Goal: Use online tool/utility: Utilize a website feature to perform a specific function

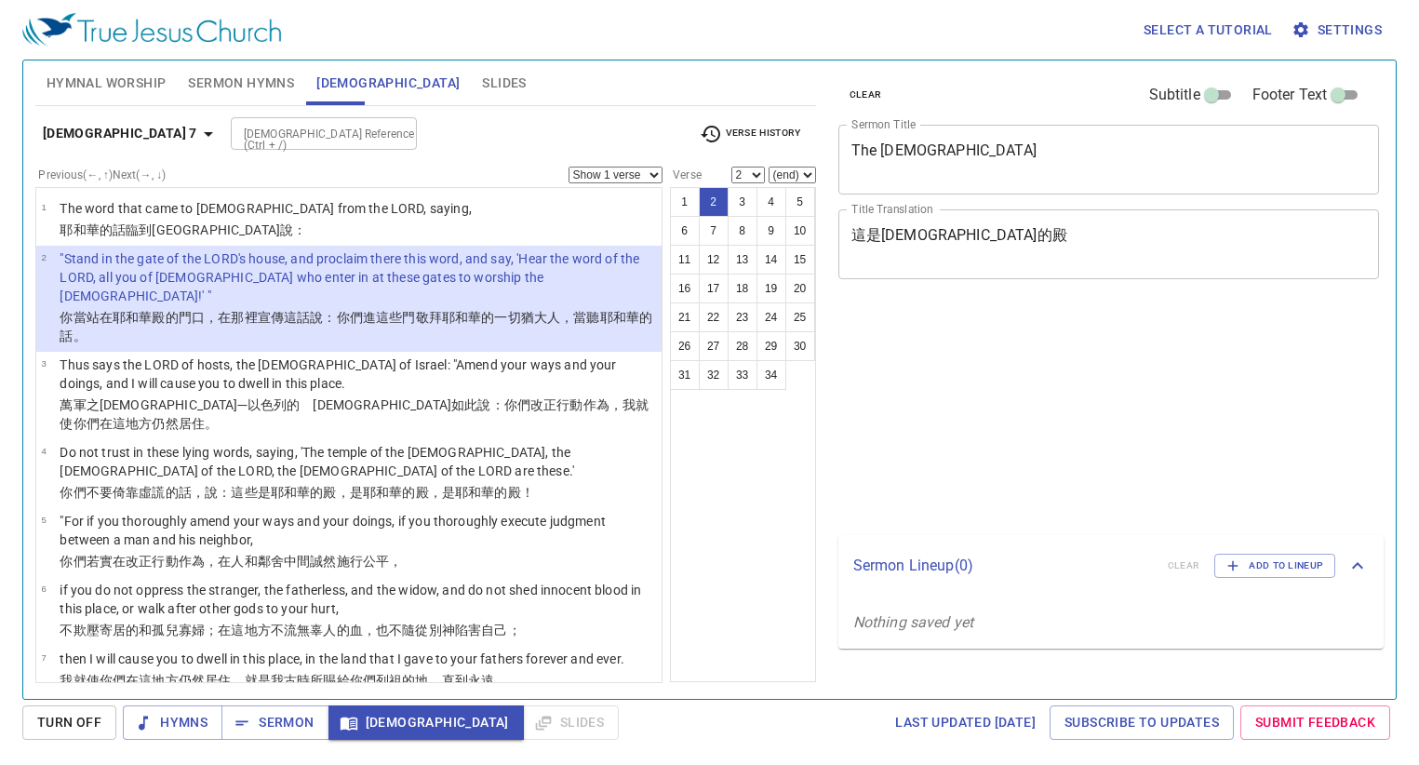
select select "2"
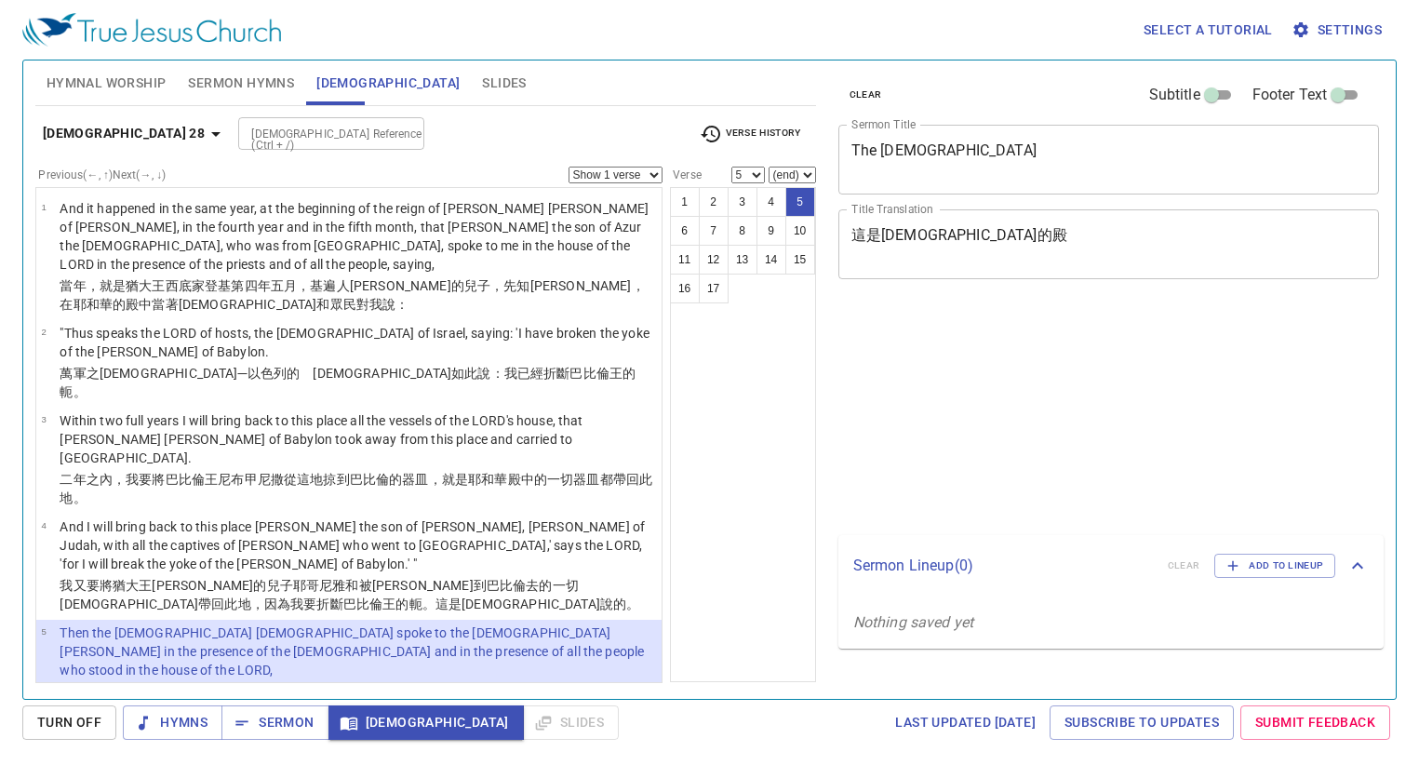
select select "5"
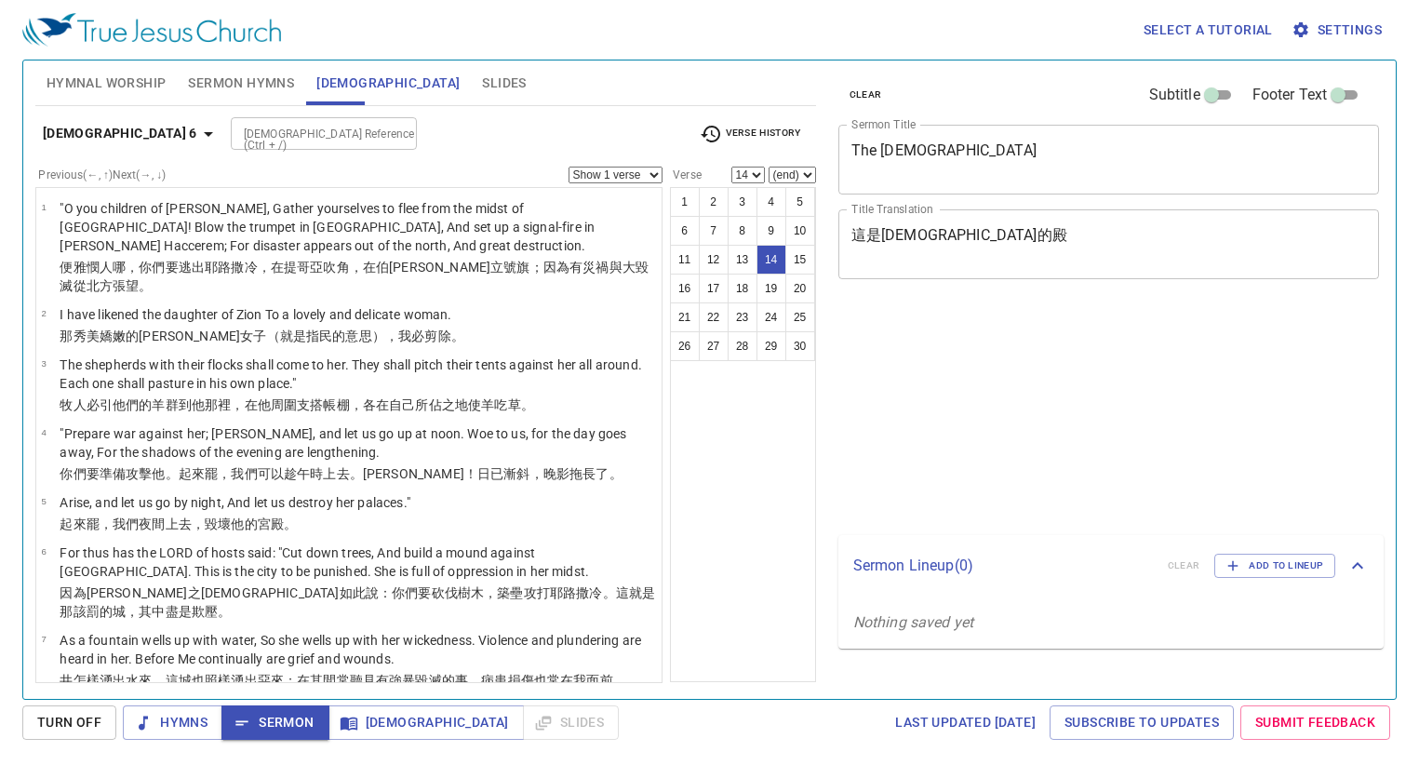
select select "14"
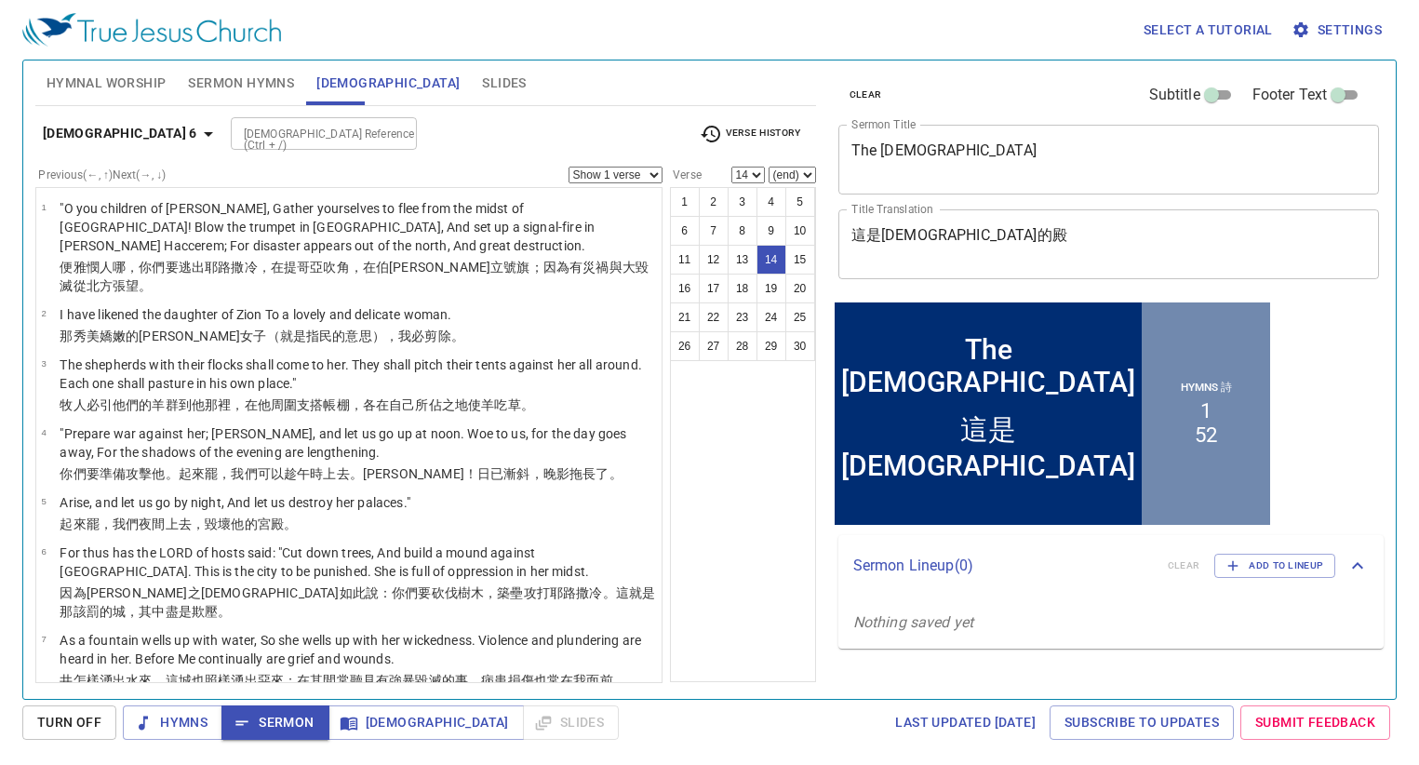
scroll to position [733, 0]
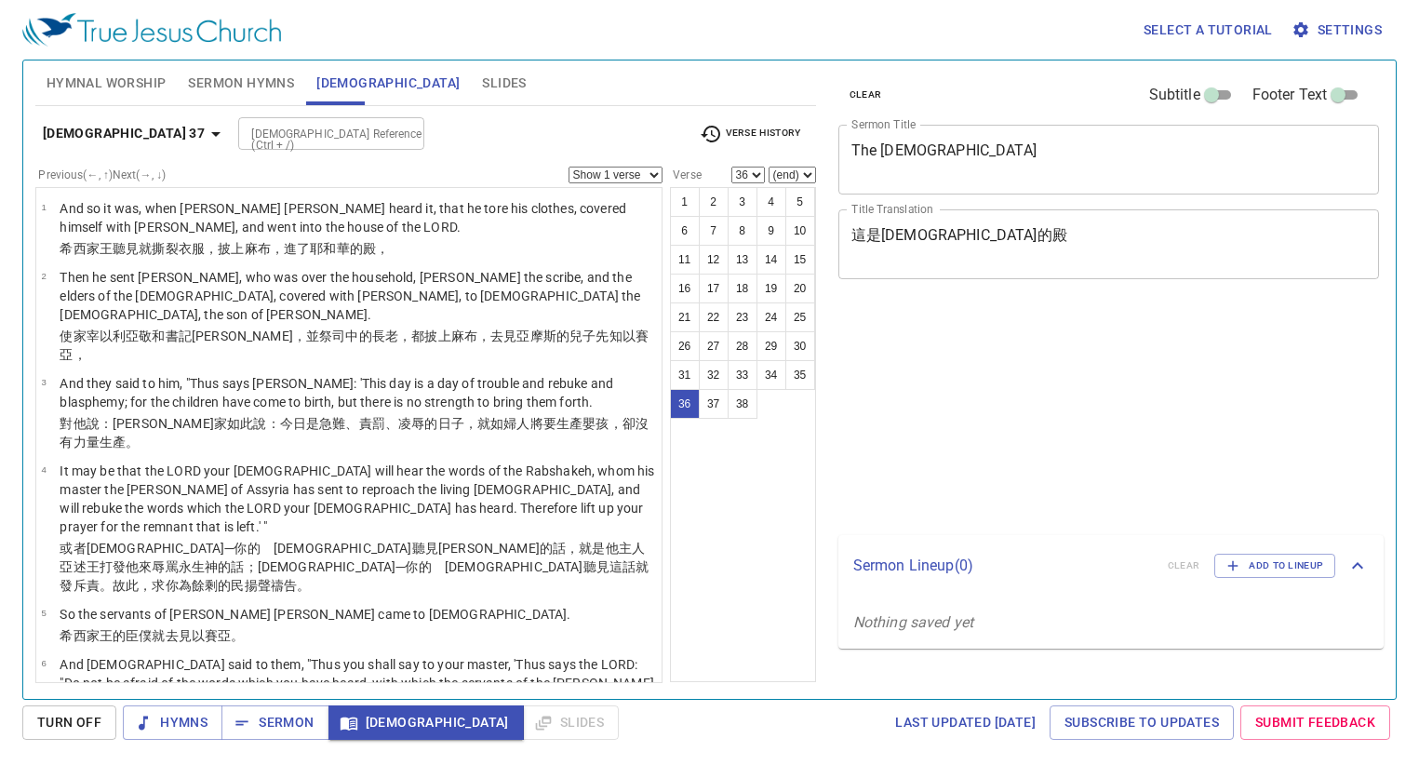
select select "36"
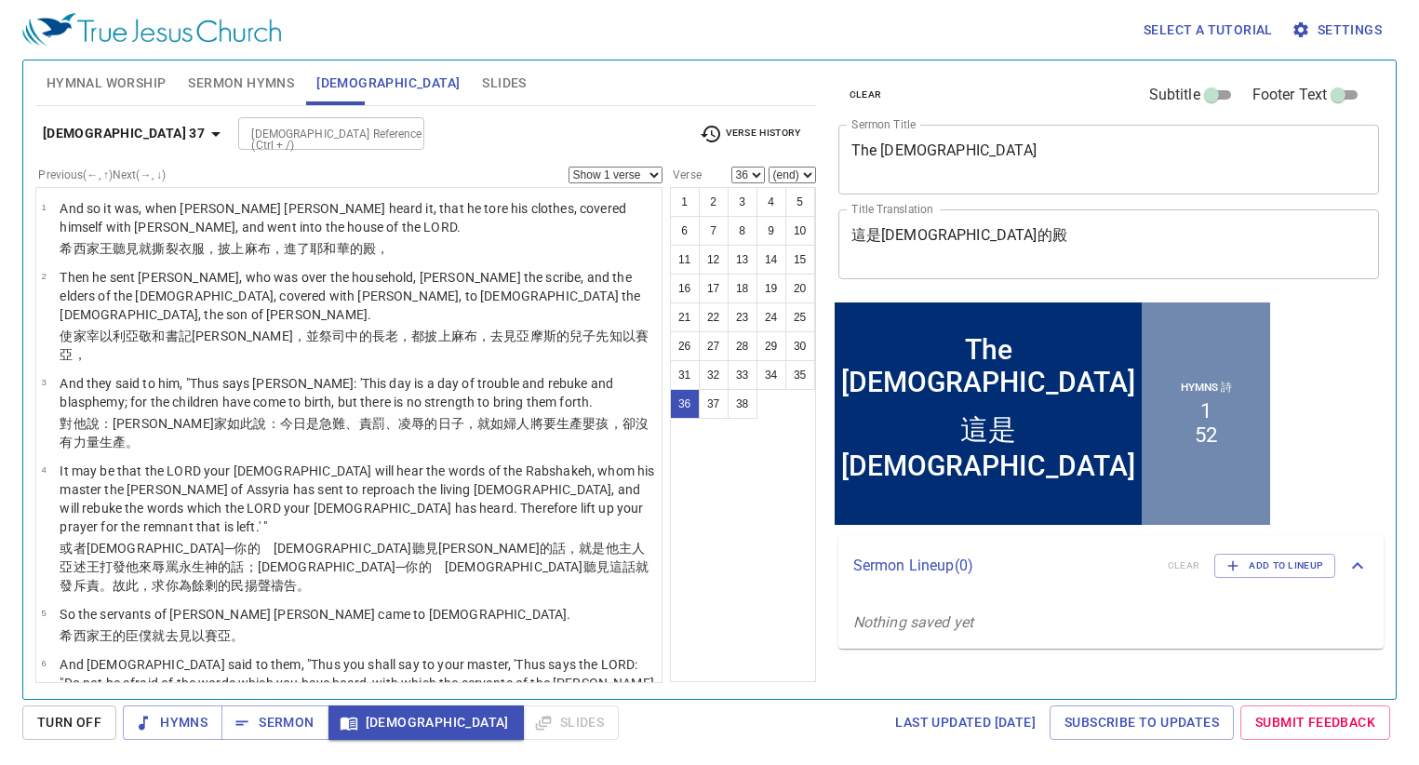
scroll to position [2381, 0]
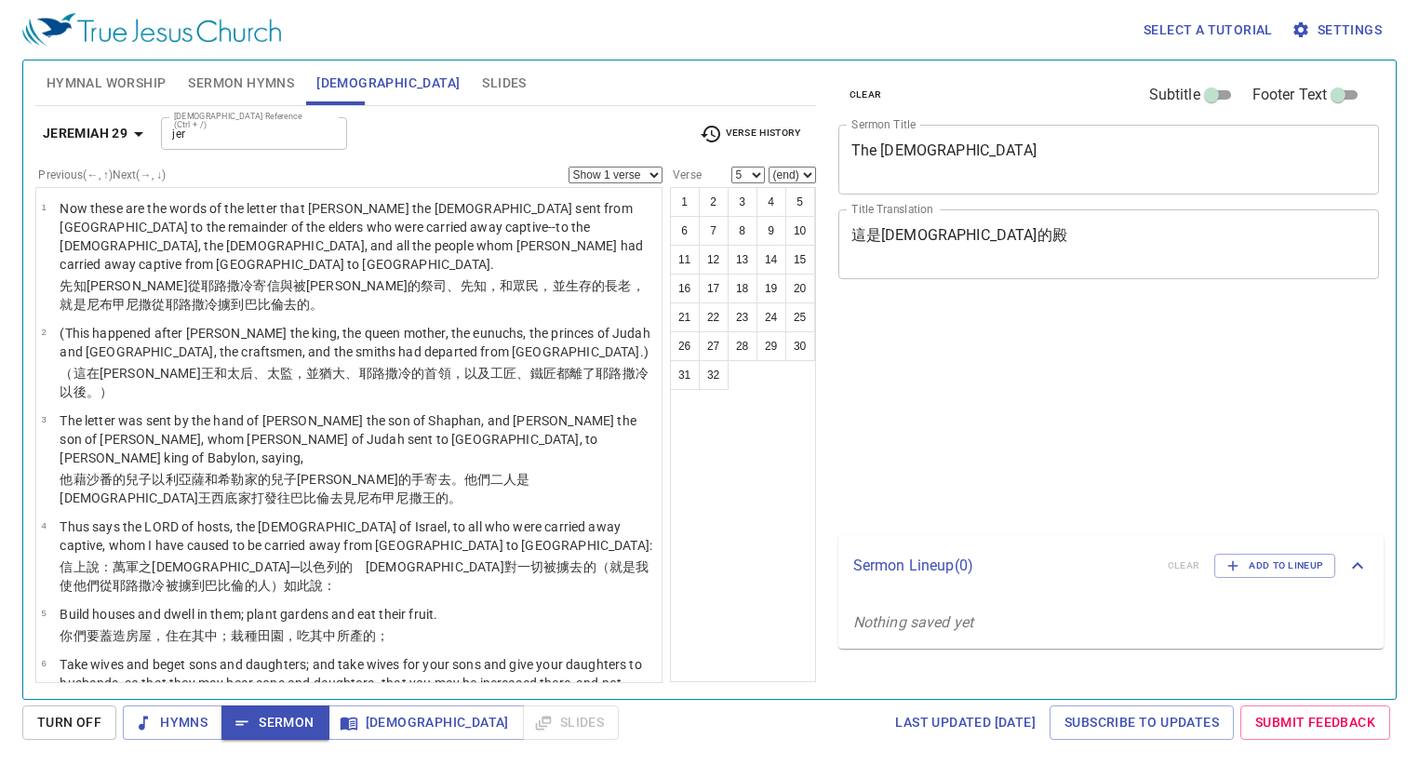
select select "5"
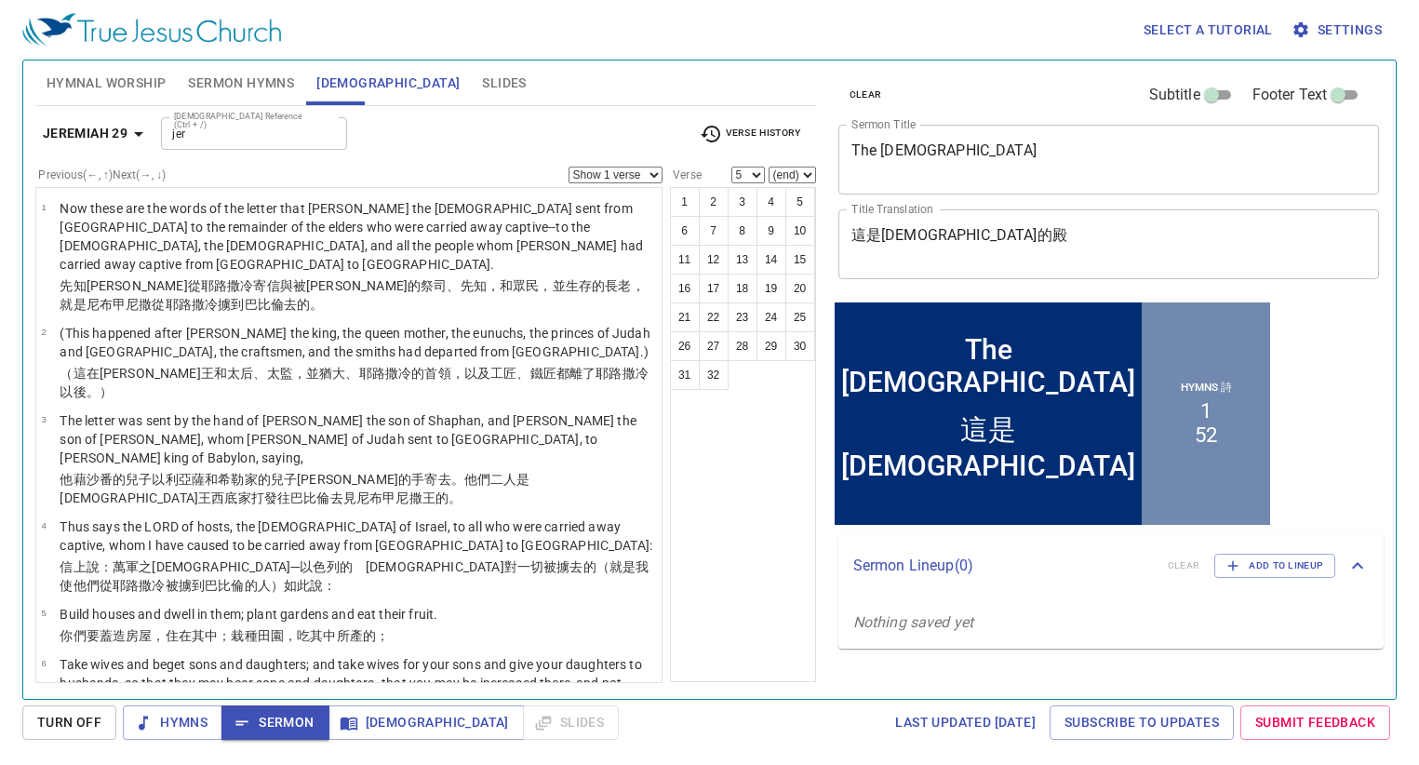
scroll to position [465, 0]
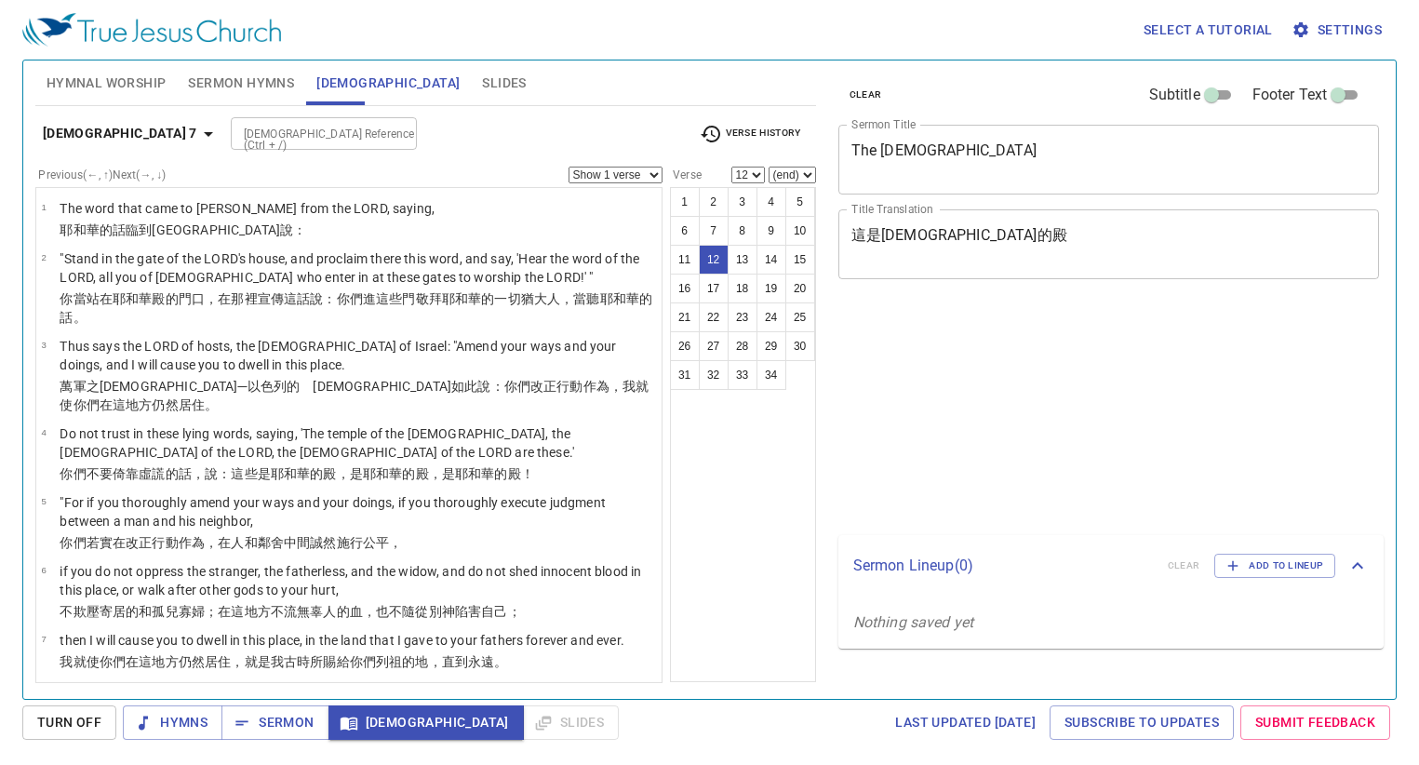
select select "12"
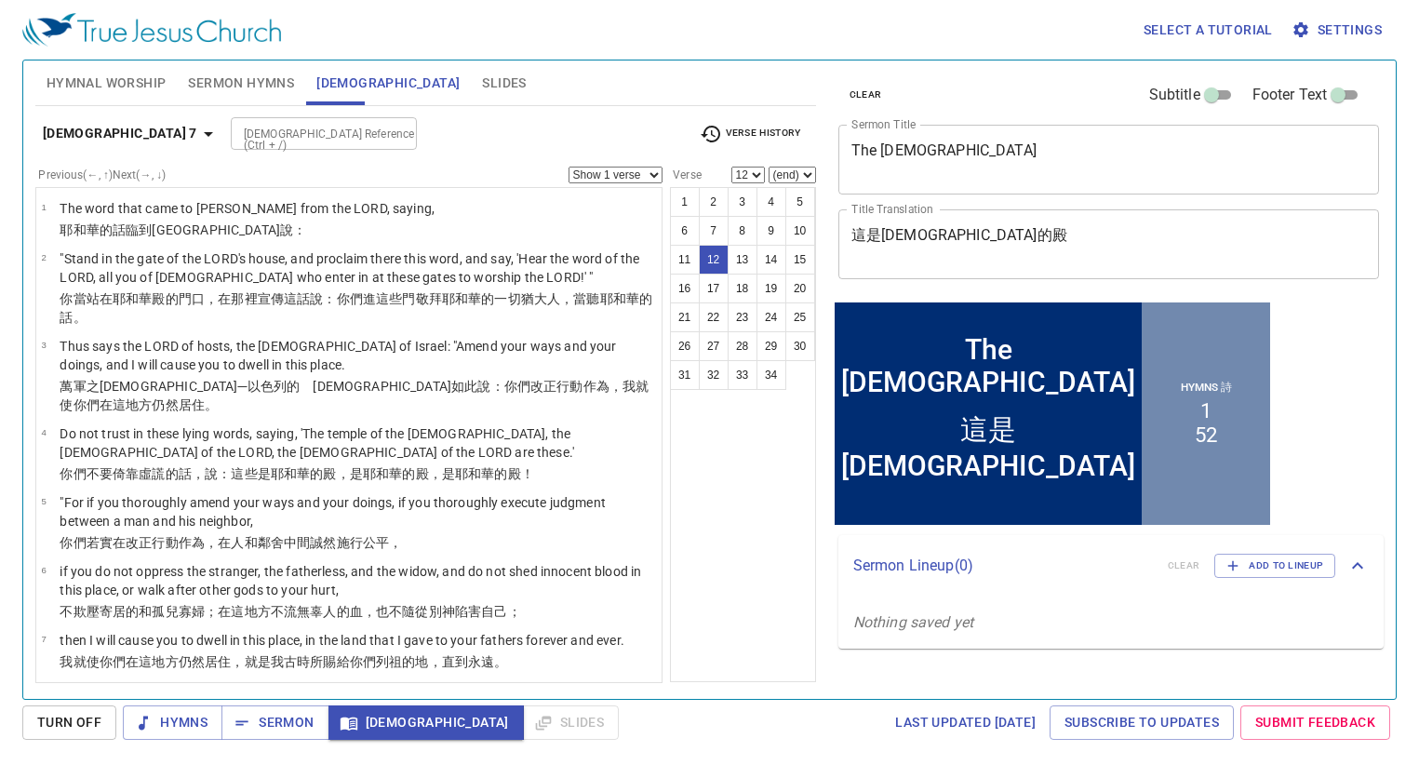
scroll to position [603, 0]
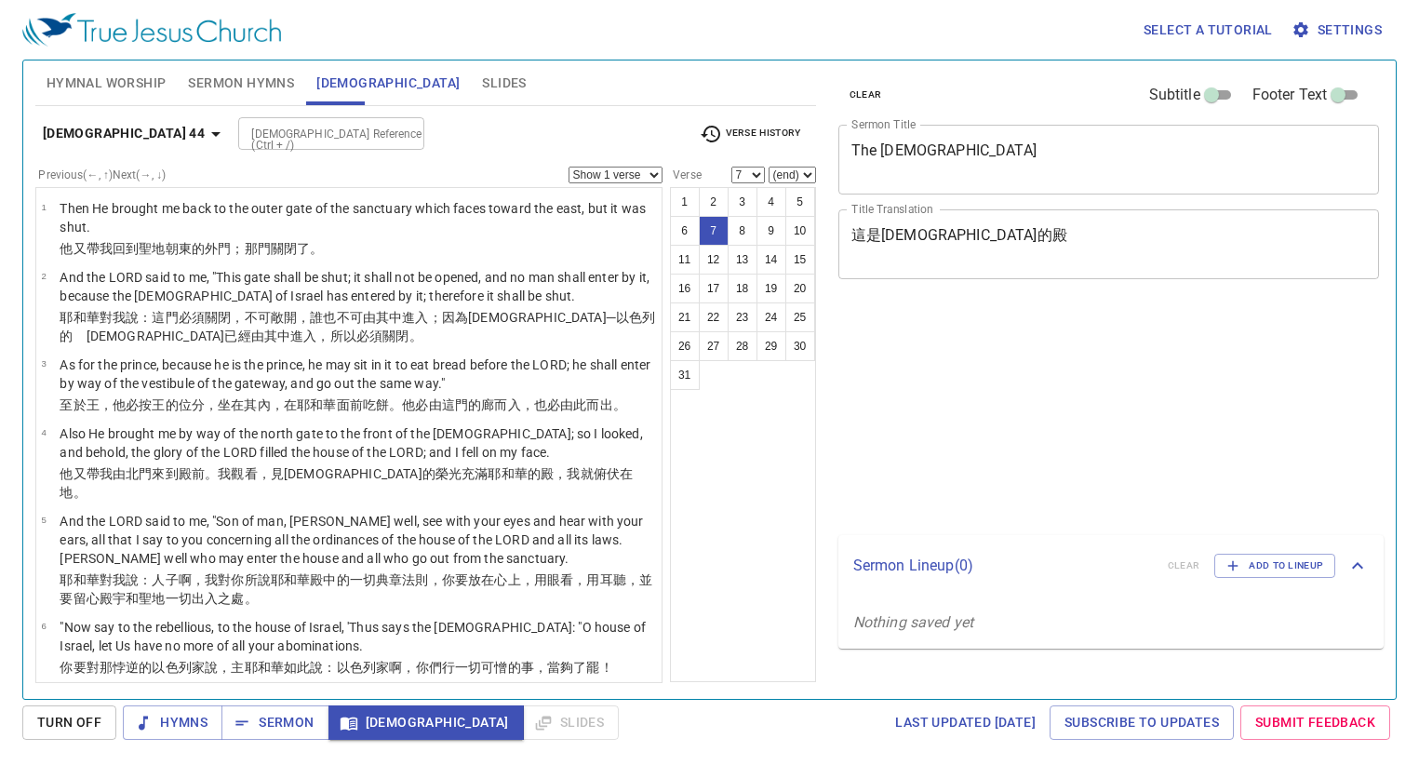
select select "7"
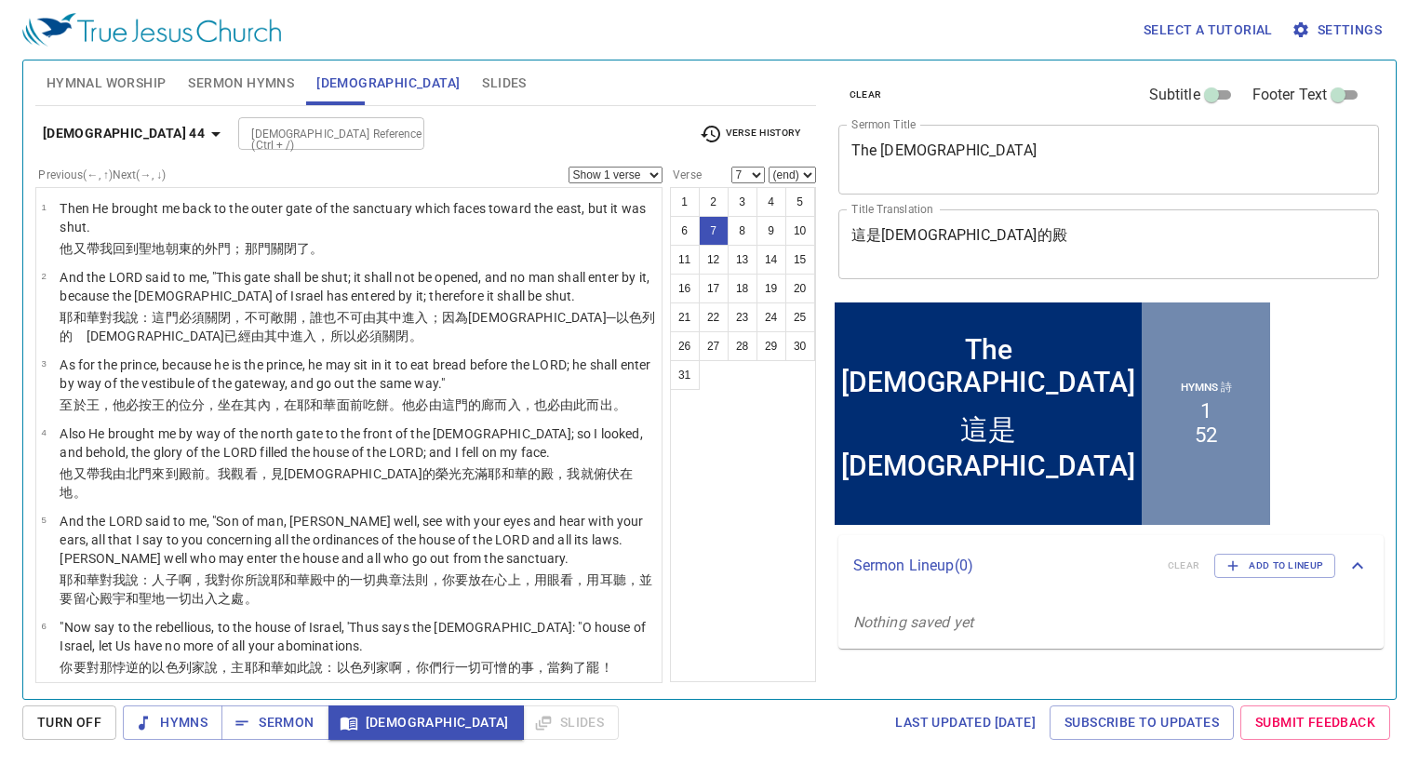
scroll to position [337, 0]
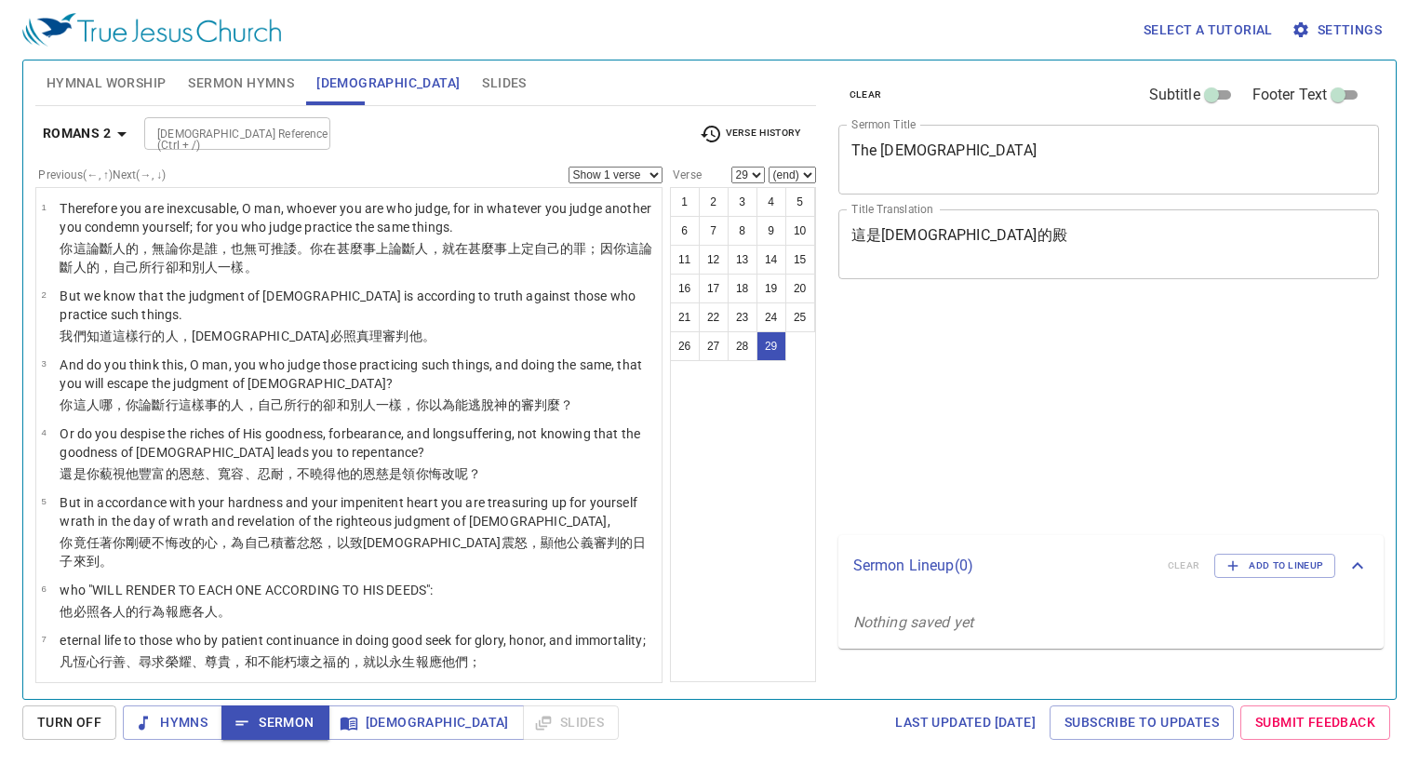
select select "29"
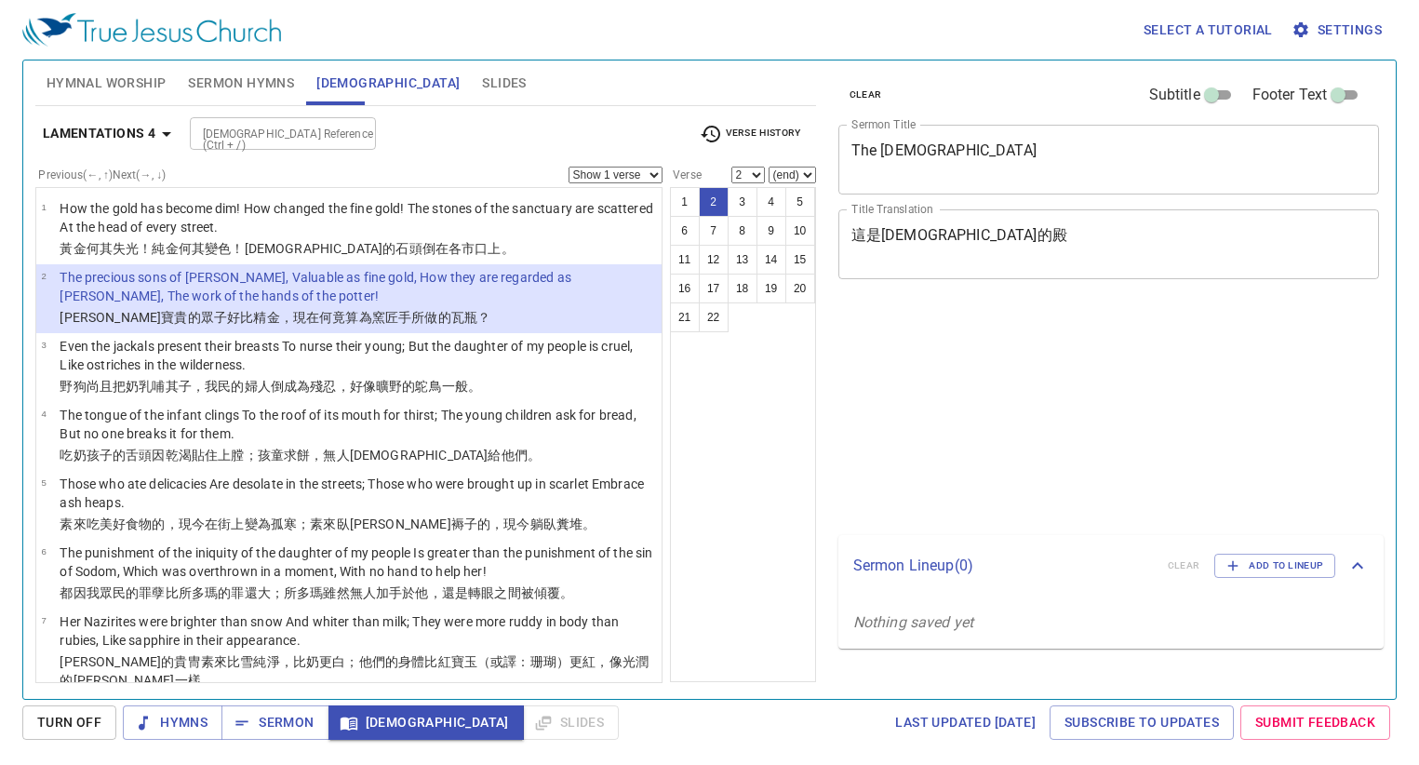
select select "2"
